Goal: Book appointment/travel/reservation

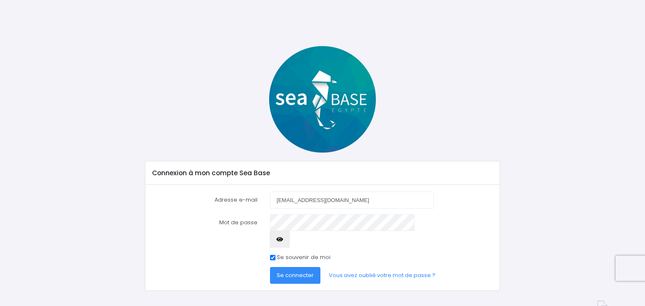
click at [283, 240] on icon "button" at bounding box center [279, 240] width 7 height 0
click at [285, 267] on button "Se connecter" at bounding box center [295, 275] width 50 height 17
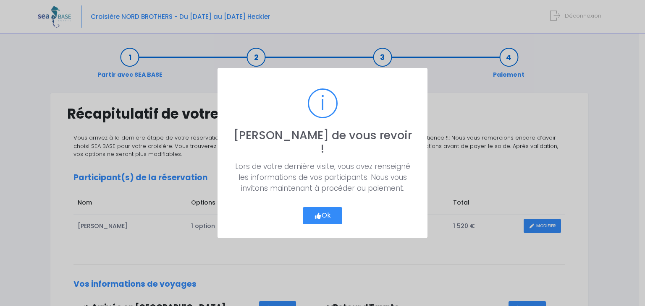
click at [322, 207] on button "Ok" at bounding box center [322, 216] width 39 height 18
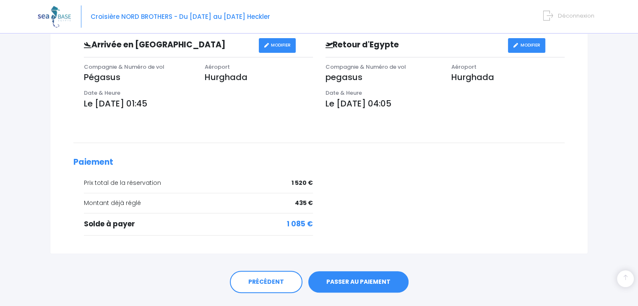
scroll to position [282, 0]
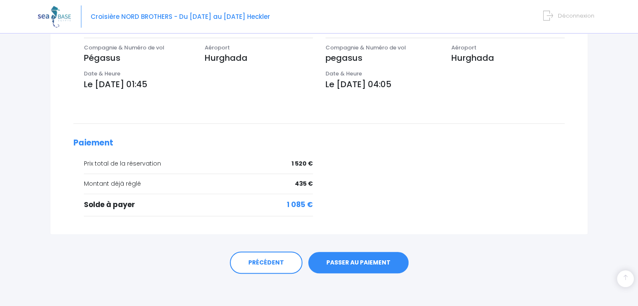
click at [350, 260] on link "PASSER AU PAIEMENT" at bounding box center [358, 263] width 100 height 22
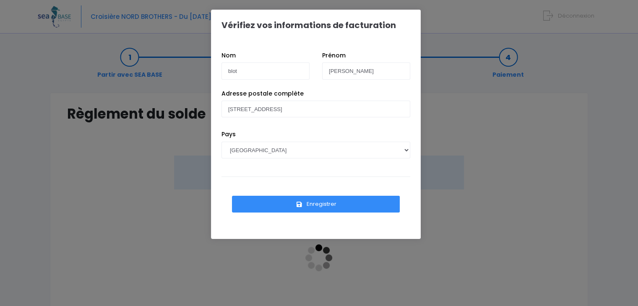
click at [295, 207] on button "Enregistrer" at bounding box center [316, 204] width 168 height 17
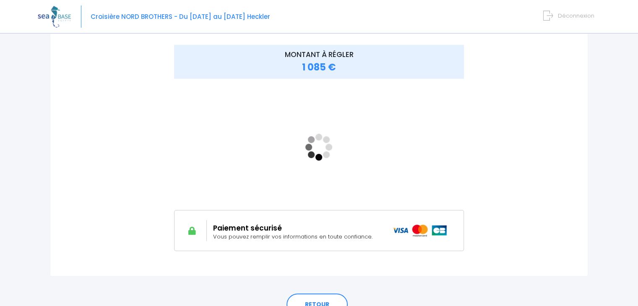
scroll to position [132, 0]
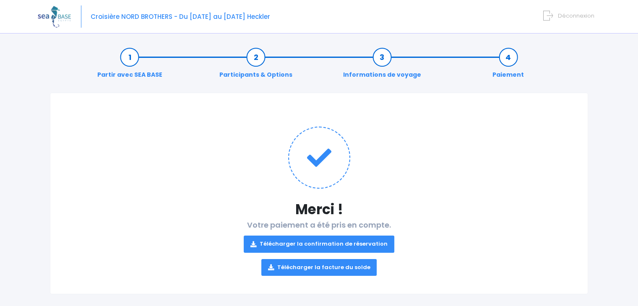
click at [250, 63] on link "Participants & Options" at bounding box center [255, 66] width 81 height 26
